Goal: Information Seeking & Learning: Learn about a topic

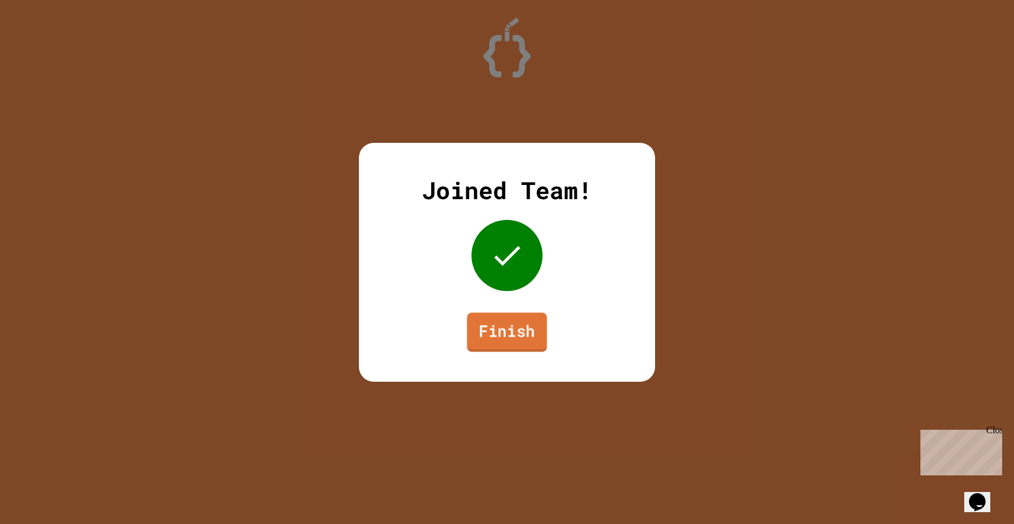
click at [497, 330] on link "Finish" at bounding box center [507, 331] width 80 height 39
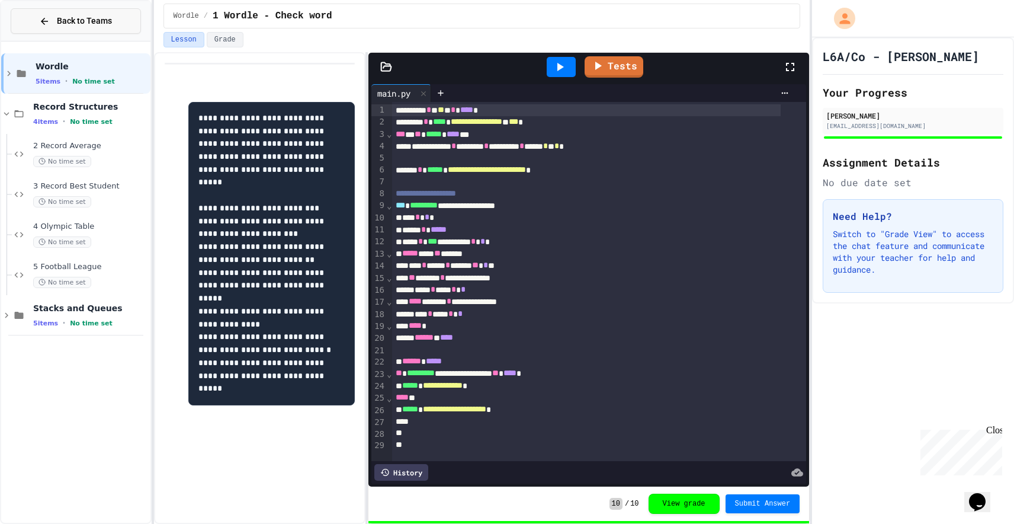
click at [68, 20] on span "Back to Teams" at bounding box center [84, 21] width 55 height 12
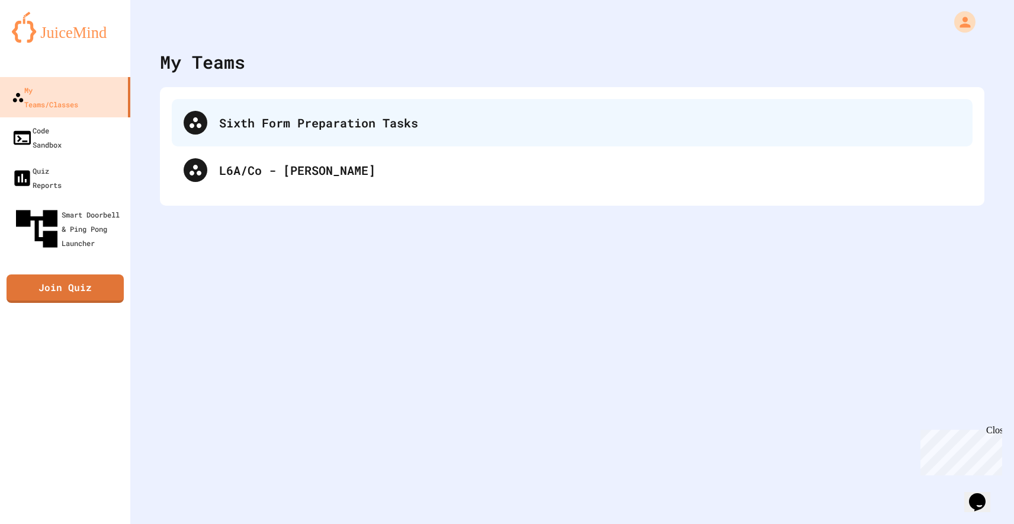
click at [285, 111] on div "Sixth Form Preparation Tasks" at bounding box center [572, 122] width 801 height 47
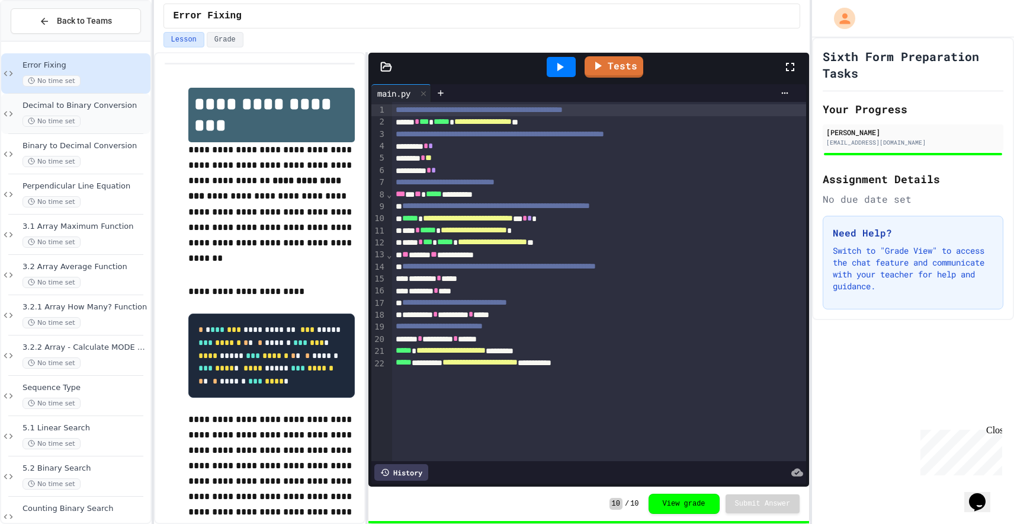
click at [75, 120] on span "No time set" at bounding box center [52, 120] width 58 height 11
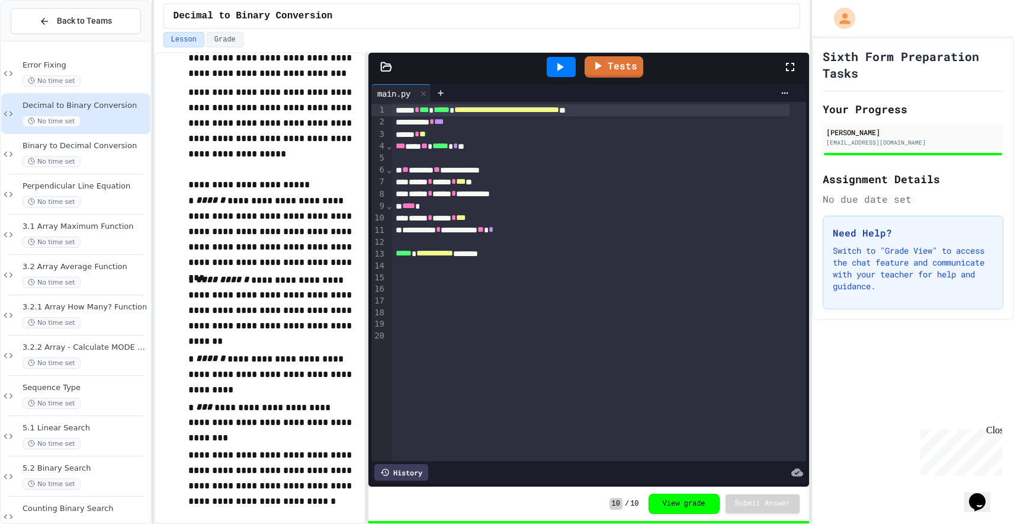
scroll to position [240, 0]
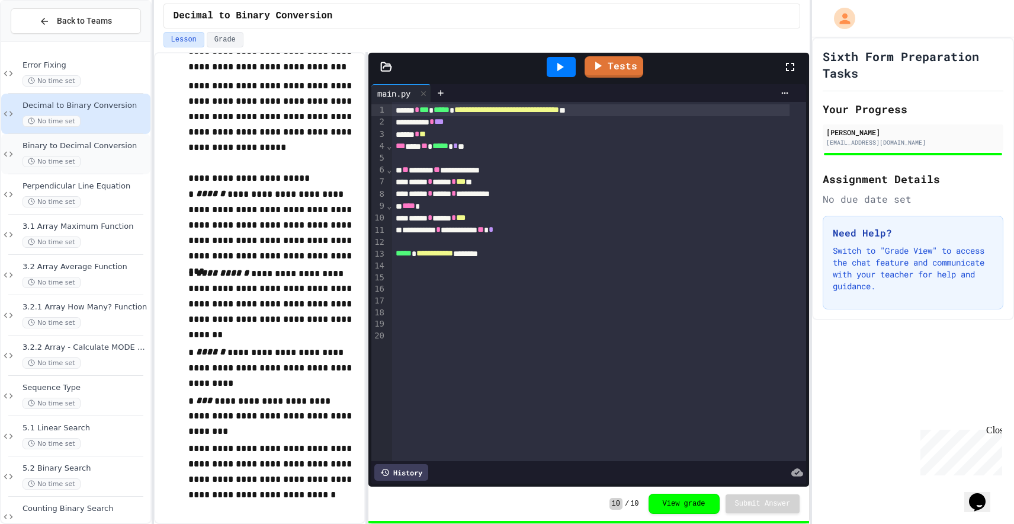
click at [97, 159] on div "No time set" at bounding box center [86, 161] width 126 height 11
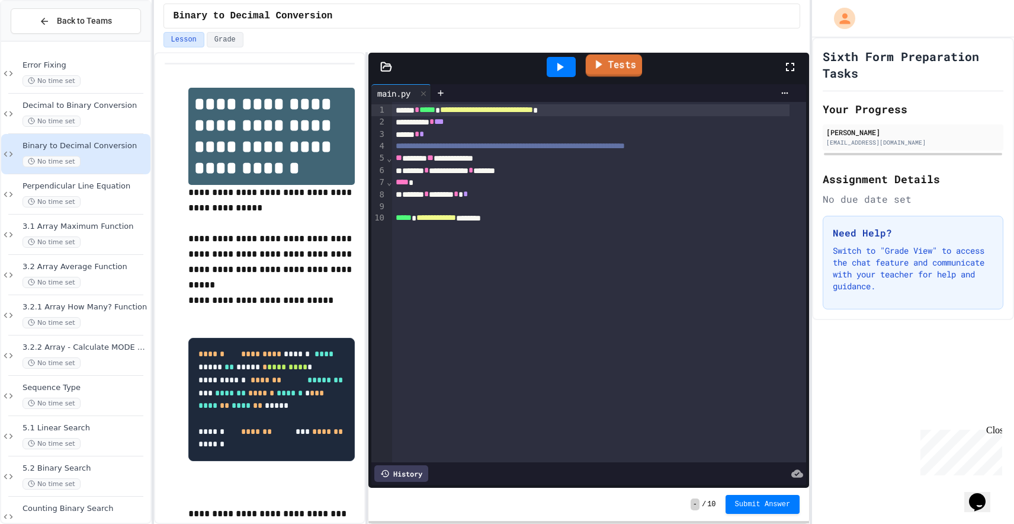
click at [614, 73] on link "Tests" at bounding box center [614, 65] width 56 height 23
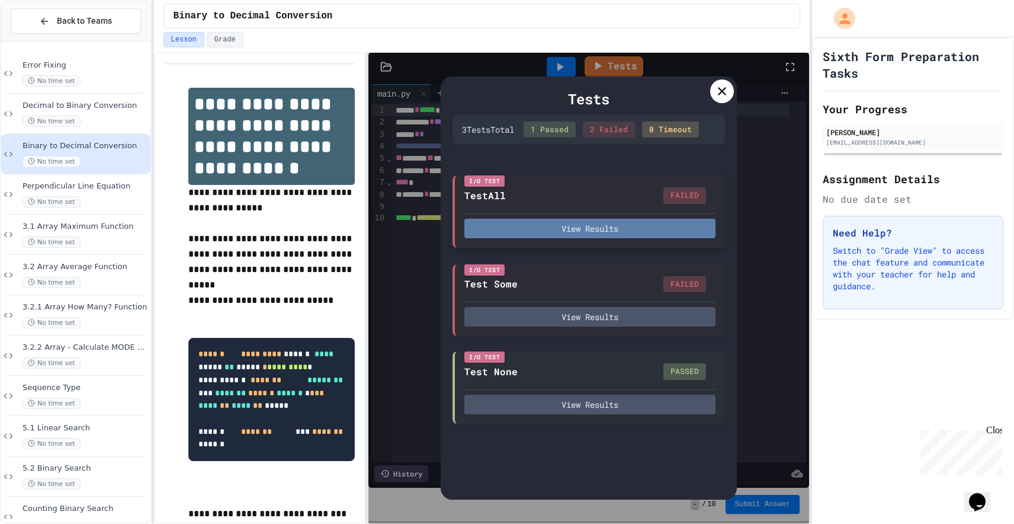
click at [603, 224] on button "View Results" at bounding box center [589, 229] width 251 height 20
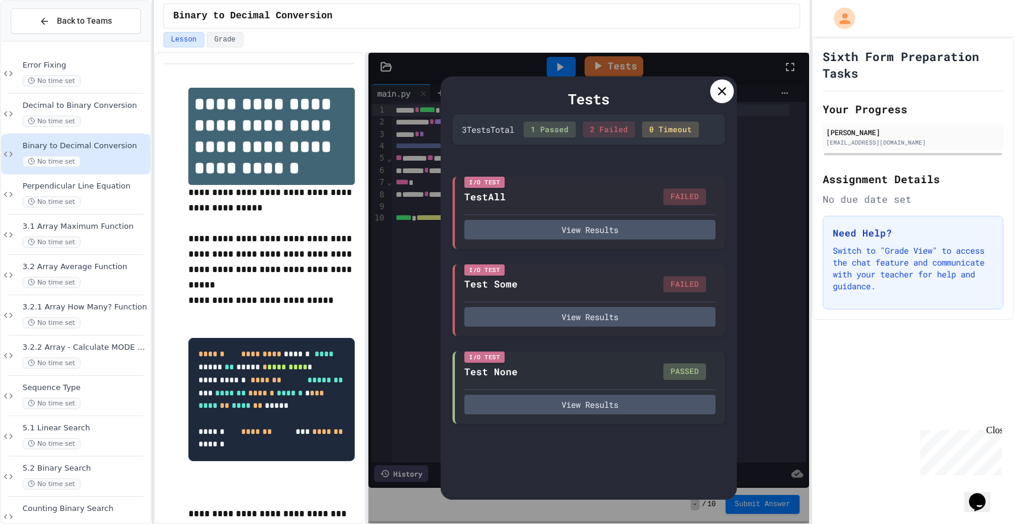
drag, startPoint x: 692, startPoint y: 290, endPoint x: 685, endPoint y: 291, distance: 6.5
click at [550, 312] on button "View Results" at bounding box center [589, 316] width 251 height 20
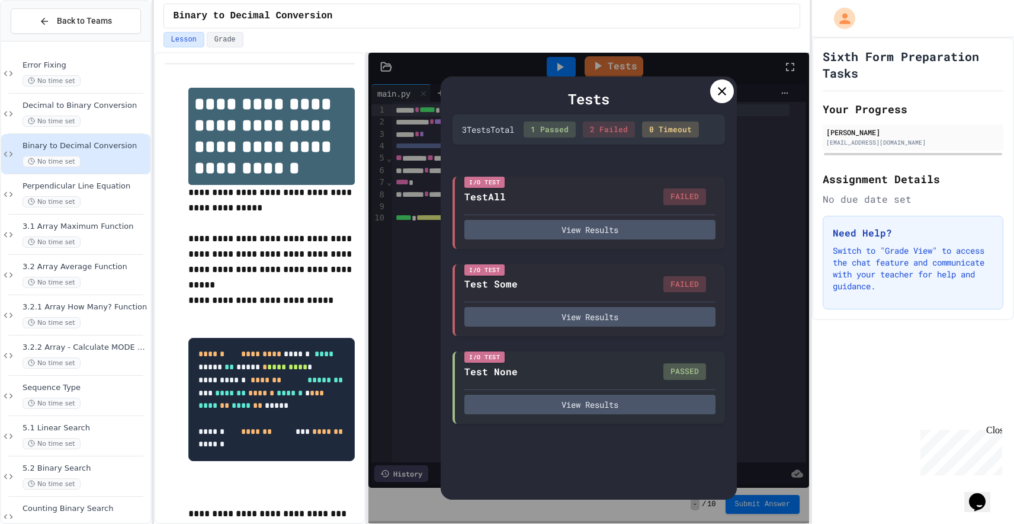
click at [721, 87] on icon at bounding box center [722, 91] width 14 height 14
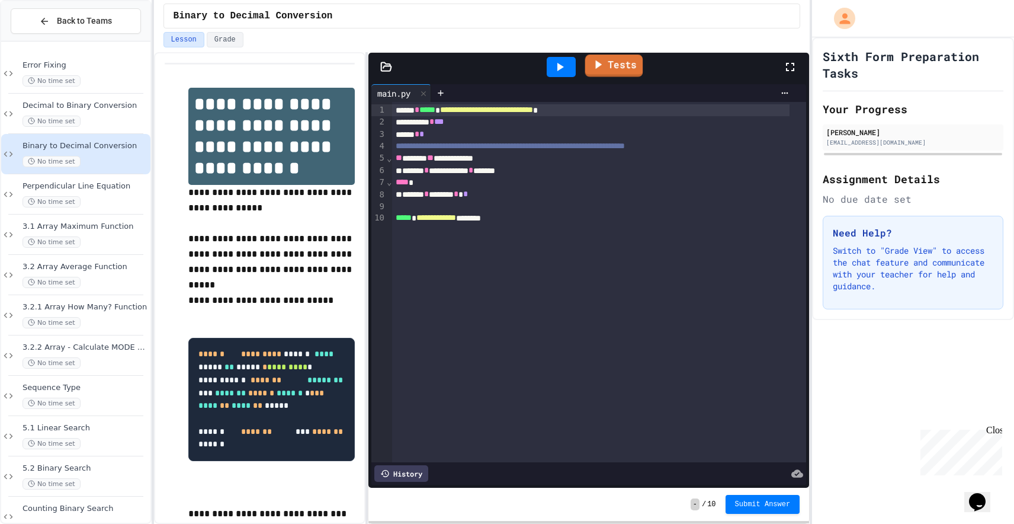
click at [614, 64] on link "Tests" at bounding box center [614, 65] width 58 height 23
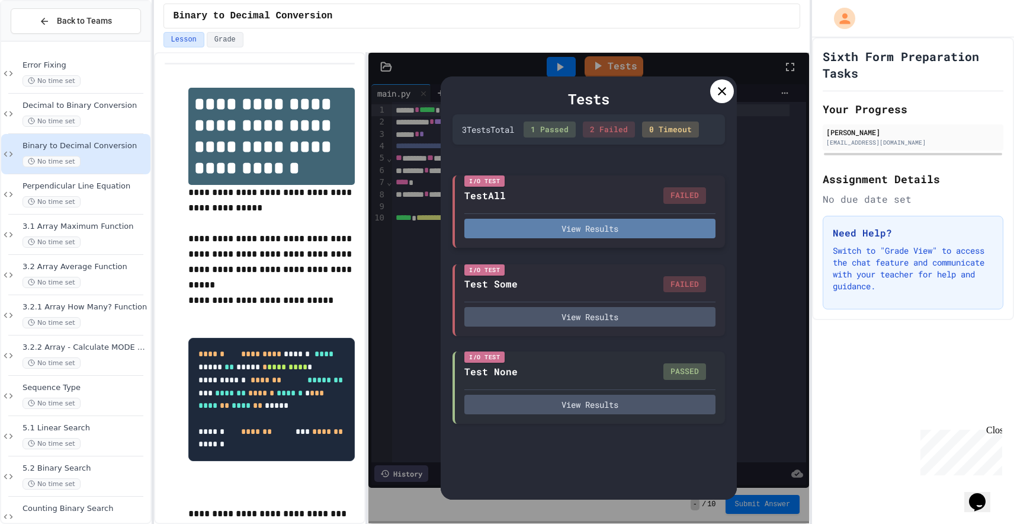
click at [637, 227] on button "View Results" at bounding box center [589, 229] width 251 height 20
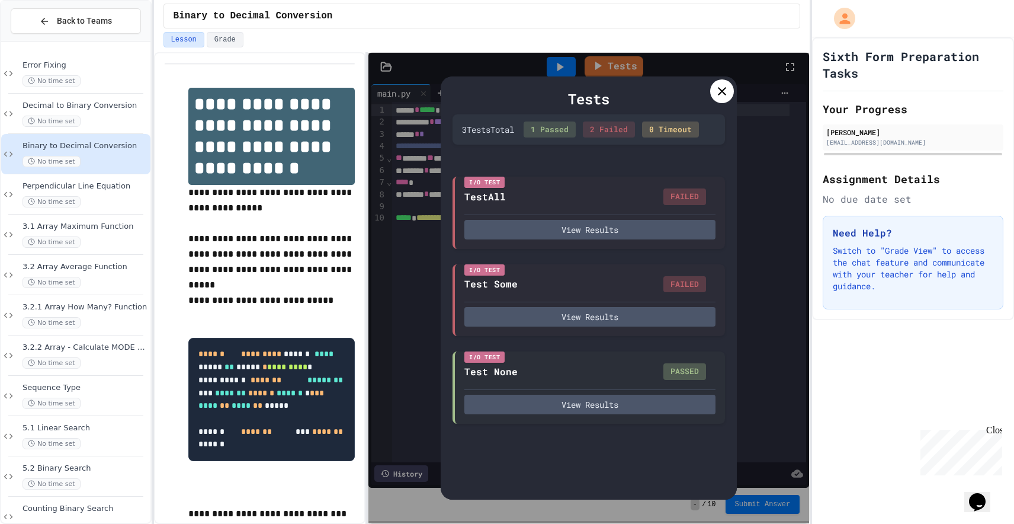
click at [718, 93] on icon at bounding box center [722, 91] width 8 height 8
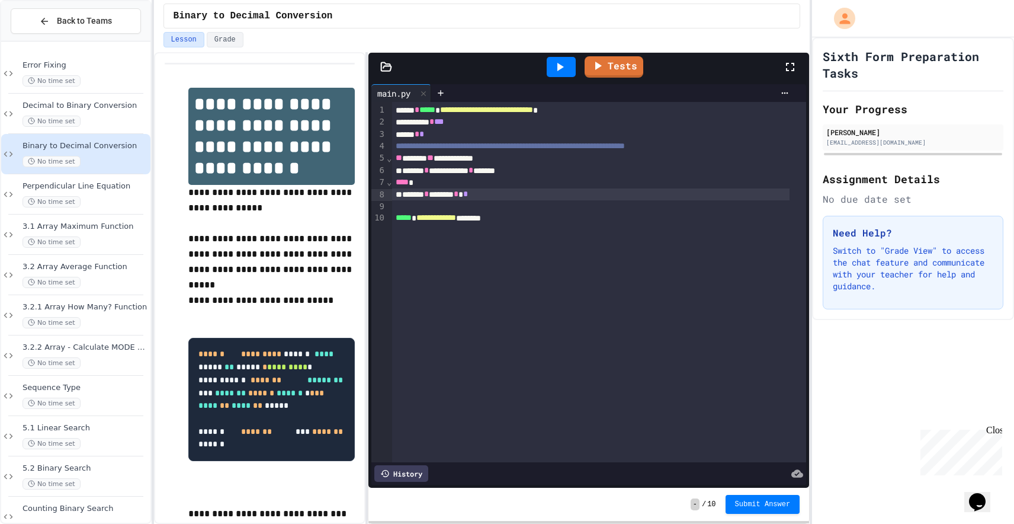
click at [491, 190] on div "****** * ****** * *" at bounding box center [590, 194] width 397 height 12
click at [490, 191] on div "****** * ****** * *" at bounding box center [590, 194] width 397 height 12
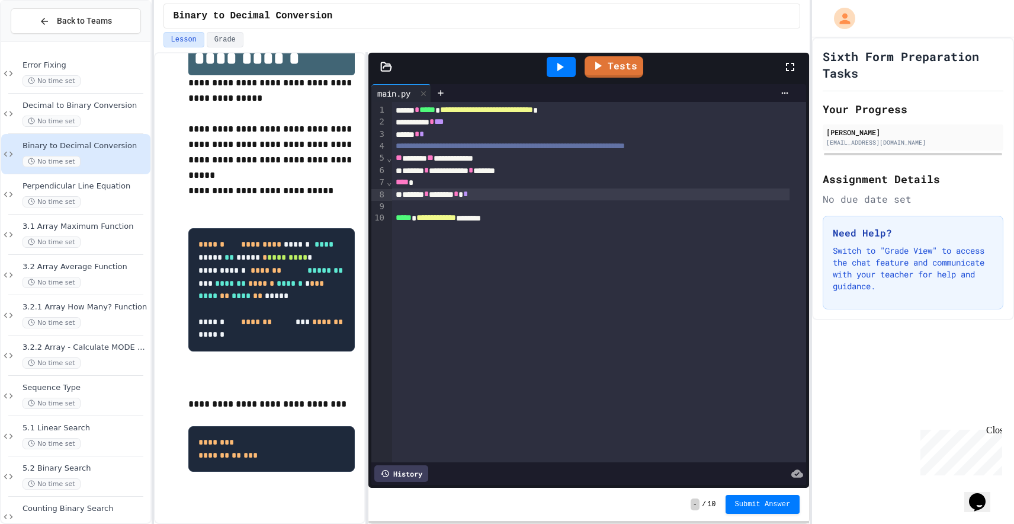
scroll to position [78, 0]
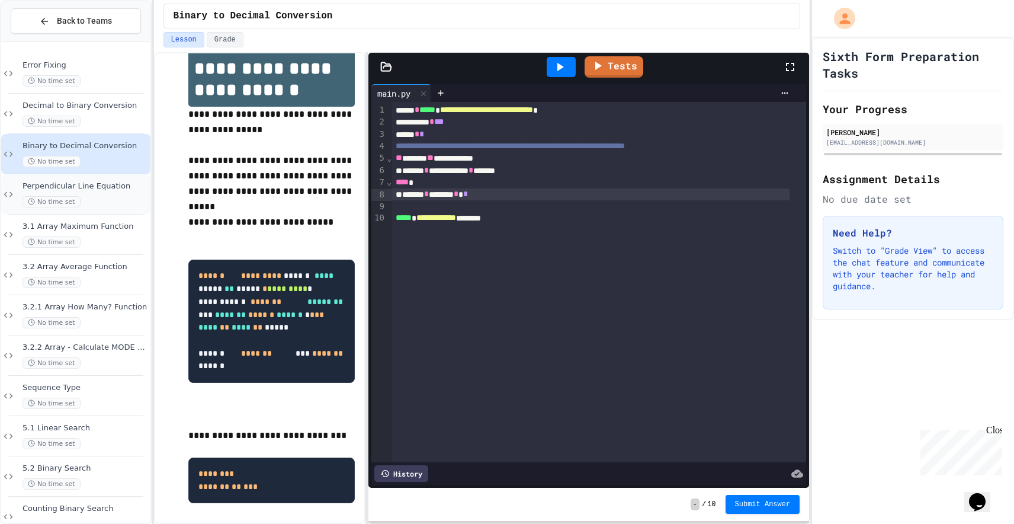
click at [70, 185] on span "Perpendicular Line Equation" at bounding box center [86, 186] width 126 height 10
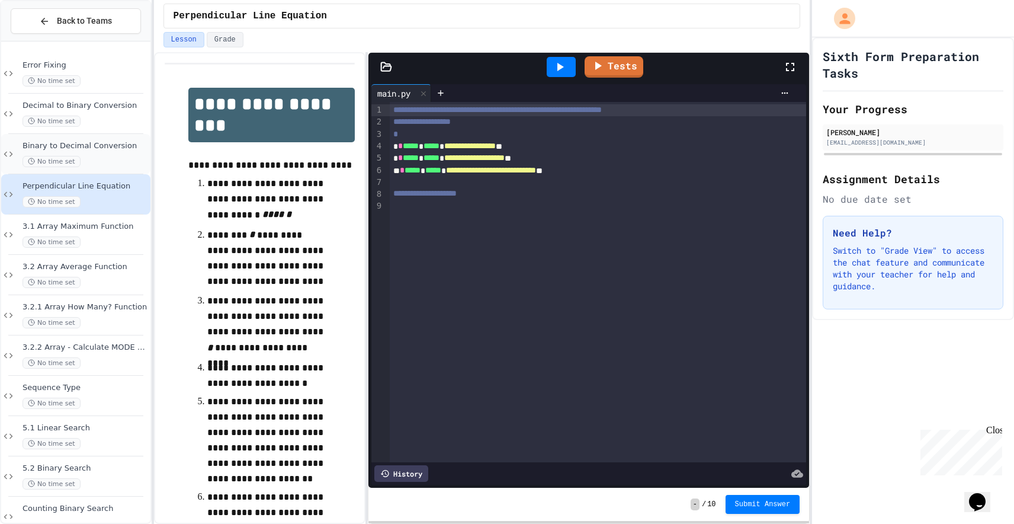
click at [85, 155] on div "Binary to Decimal Conversion No time set" at bounding box center [86, 154] width 126 height 26
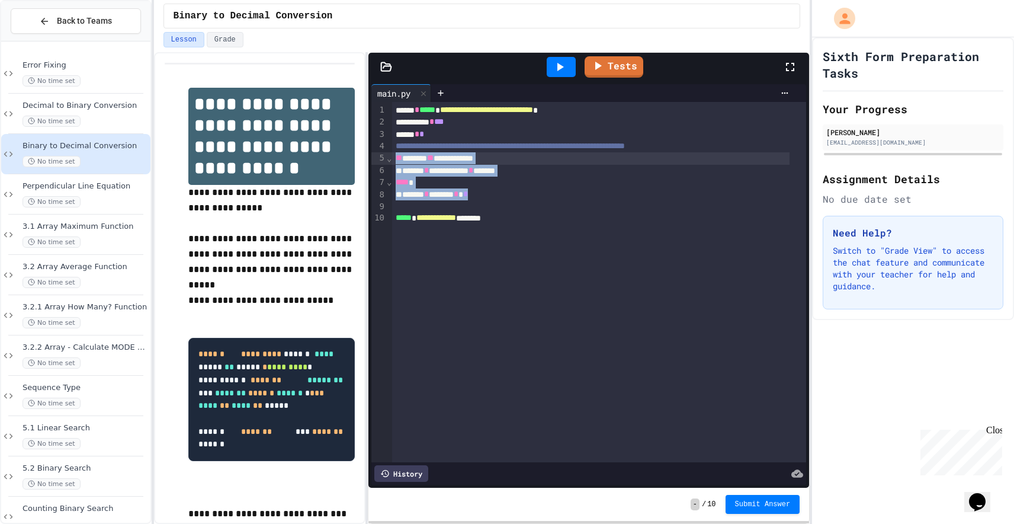
drag, startPoint x: 488, startPoint y: 194, endPoint x: 394, endPoint y: 158, distance: 100.5
click at [394, 158] on div "**********" at bounding box center [599, 282] width 414 height 360
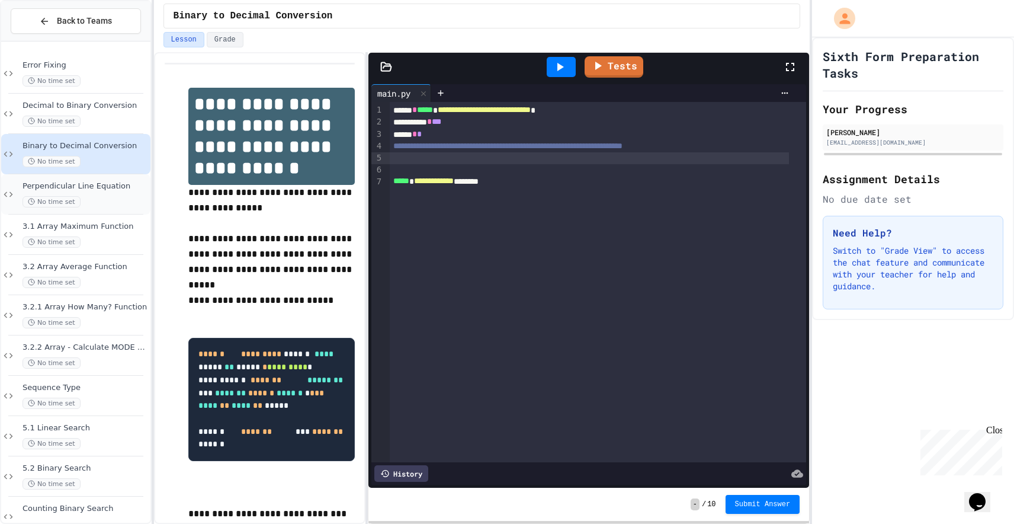
click at [82, 189] on span "Perpendicular Line Equation" at bounding box center [86, 186] width 126 height 10
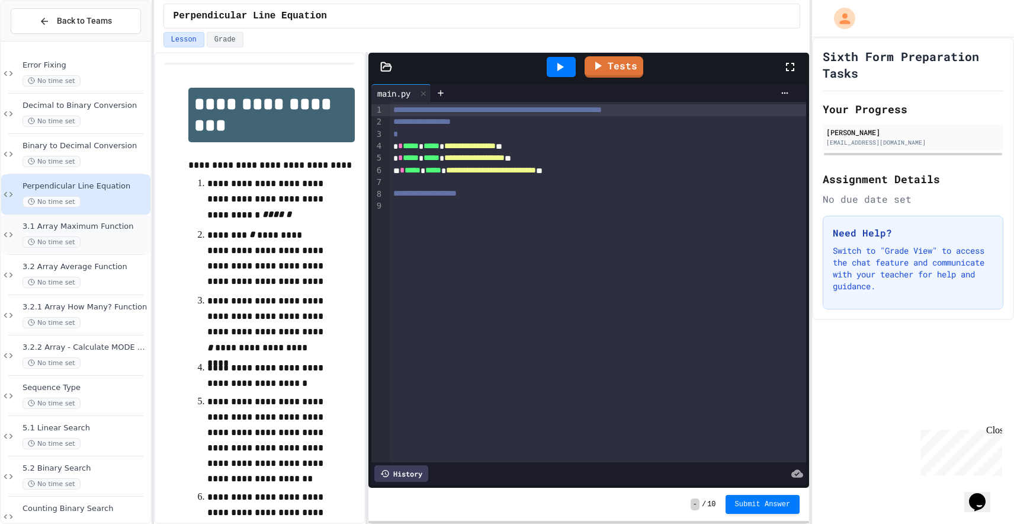
click at [94, 227] on span "3.1 Array Maximum Function" at bounding box center [86, 226] width 126 height 10
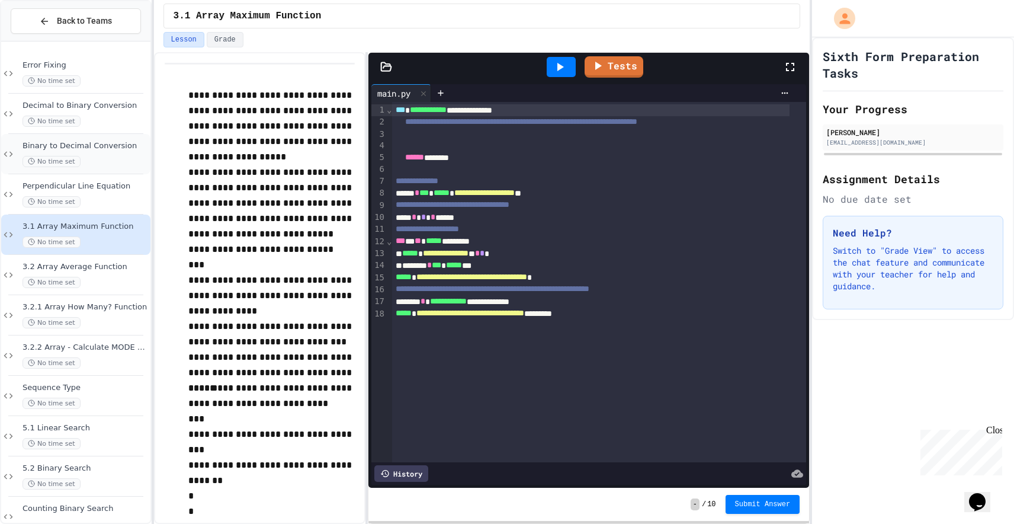
click at [113, 156] on div "No time set" at bounding box center [86, 161] width 126 height 11
